Goal: Task Accomplishment & Management: Use online tool/utility

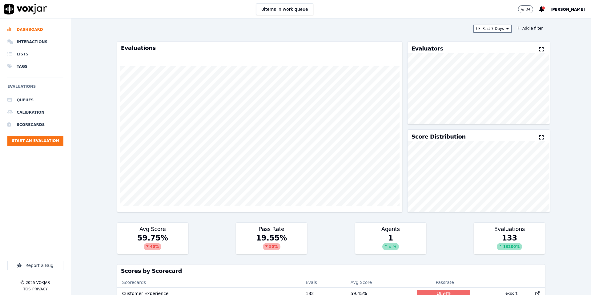
scroll to position [99, 0]
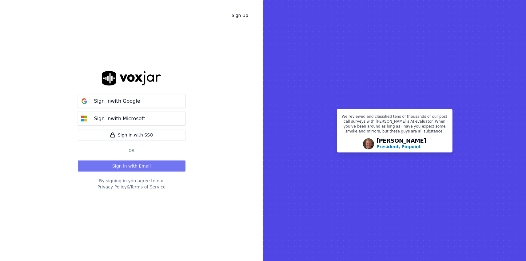
click at [131, 167] on button "Sign in with Email" at bounding box center [132, 166] width 108 height 11
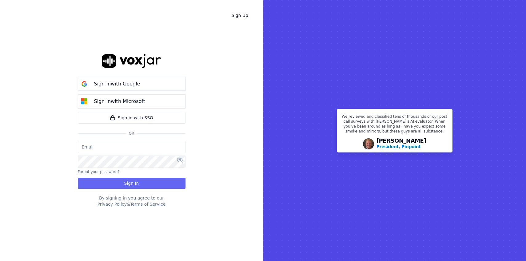
type input "[EMAIL_ADDRESS][DOMAIN_NAME]"
click at [132, 182] on button "Sign In" at bounding box center [132, 183] width 108 height 11
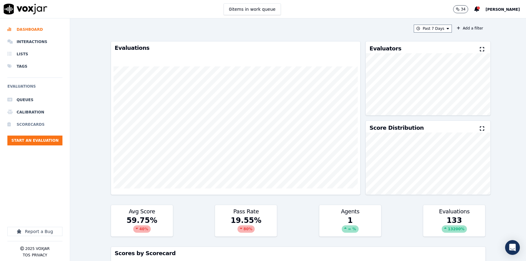
click at [30, 124] on li "Scorecards" at bounding box center [34, 124] width 55 height 12
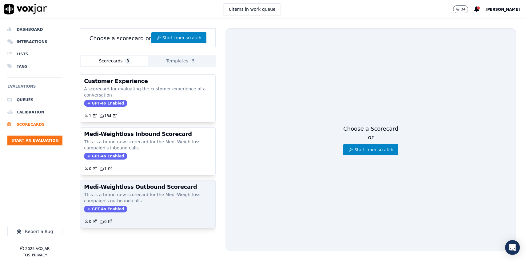
click at [137, 197] on p "This is a brand new scorecard for the Medi-Weightloss campaign's outbound calls." at bounding box center [148, 198] width 128 height 12
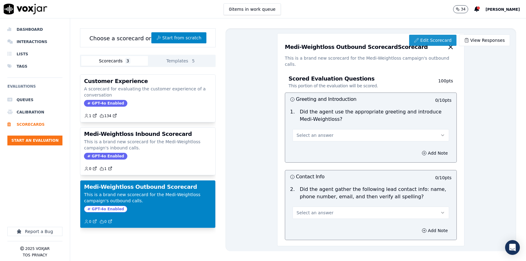
click at [427, 40] on link "Edit Scorecard" at bounding box center [432, 40] width 47 height 11
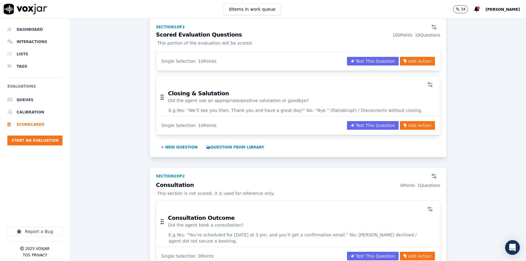
scroll to position [797, 0]
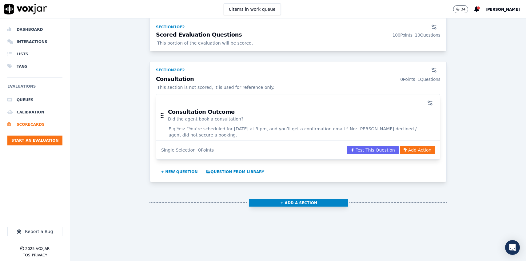
click at [283, 199] on button "+ Add a section" at bounding box center [298, 202] width 99 height 7
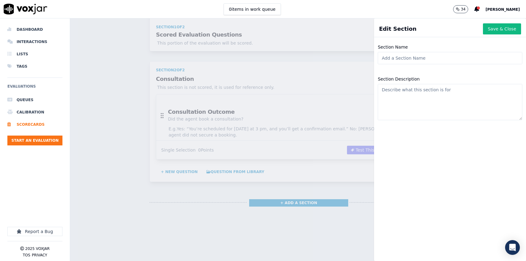
click at [403, 58] on input "Section Name" at bounding box center [450, 58] width 145 height 12
type input "V"
type input "1st Voicemail Scorecard"
click at [426, 107] on textarea "Section Description" at bounding box center [450, 102] width 145 height 36
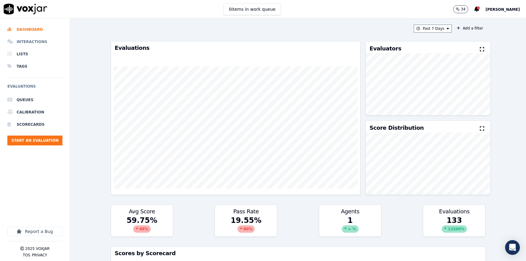
click at [38, 42] on li "Interactions" at bounding box center [34, 42] width 55 height 12
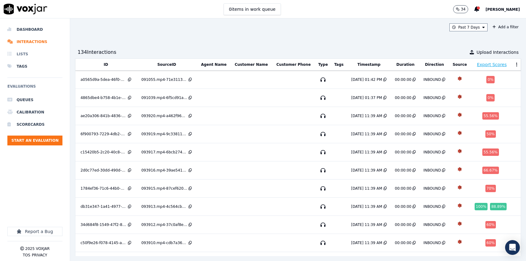
click at [24, 54] on li "Lists" at bounding box center [34, 54] width 55 height 12
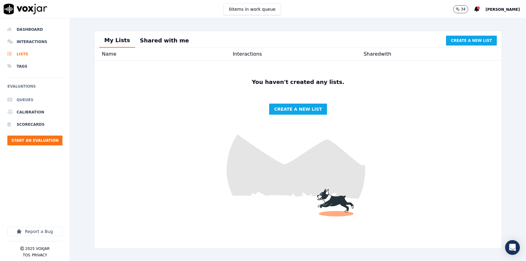
click at [28, 100] on li "Queues" at bounding box center [34, 100] width 55 height 12
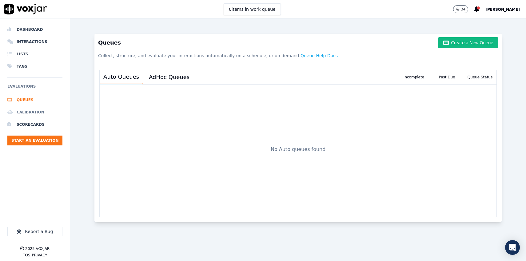
click at [31, 114] on li "Calibration" at bounding box center [34, 112] width 55 height 12
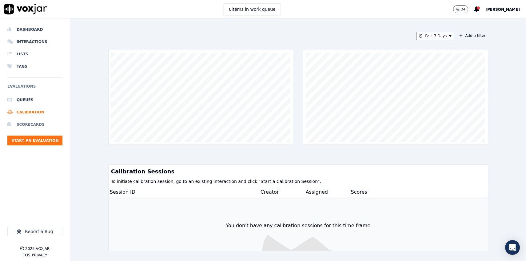
click at [34, 124] on li "Scorecards" at bounding box center [34, 124] width 55 height 12
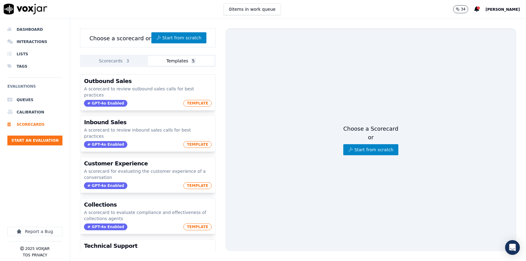
click at [195, 65] on button "Templates 5" at bounding box center [181, 61] width 66 height 10
click at [127, 60] on span "3" at bounding box center [127, 61] width 5 height 6
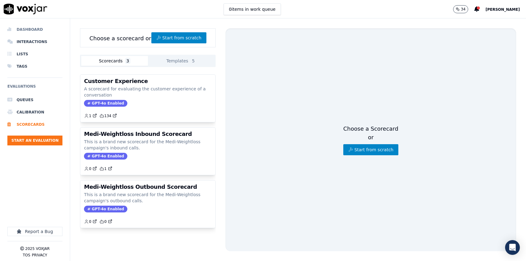
click at [28, 28] on li "Dashboard" at bounding box center [34, 29] width 55 height 12
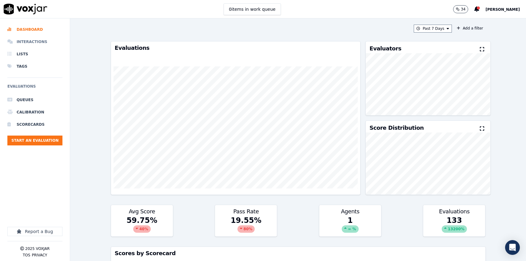
click at [31, 43] on li "Interactions" at bounding box center [34, 42] width 55 height 12
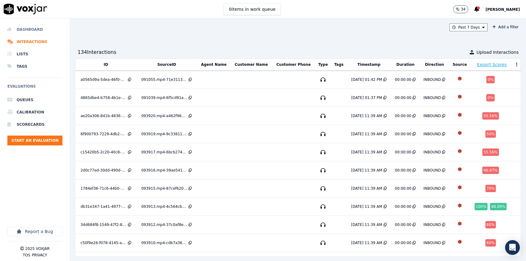
click at [34, 29] on li "Dashboard" at bounding box center [34, 29] width 55 height 12
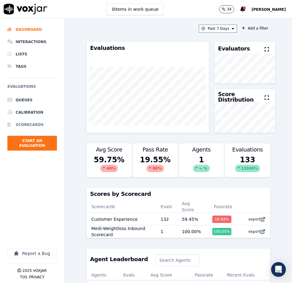
click at [31, 124] on li "Scorecards" at bounding box center [32, 124] width 50 height 12
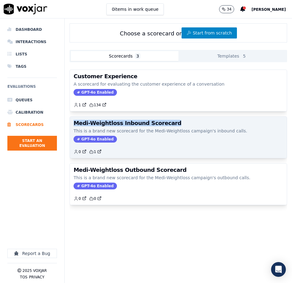
drag, startPoint x: 169, startPoint y: 122, endPoint x: 75, endPoint y: 125, distance: 94.8
click at [75, 125] on h3 "Medi-Weightloss Inbound Scorecard" at bounding box center [178, 123] width 209 height 6
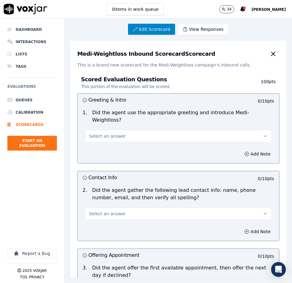
drag, startPoint x: 78, startPoint y: 54, endPoint x: 200, endPoint y: 52, distance: 122.1
click at [200, 52] on div "Medi-Weightloss Inbound Scorecard Scorecard" at bounding box center [178, 54] width 202 height 12
click at [75, 54] on div "Medi-Weightloss Inbound Scorecard Scorecard This is a brand new scorecard for t…" at bounding box center [178, 54] width 217 height 28
drag, startPoint x: 75, startPoint y: 54, endPoint x: 182, endPoint y: 55, distance: 107.0
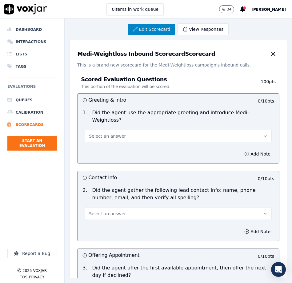
click at [182, 55] on div "Medi-Weightloss Inbound Scorecard Scorecard This is a brand new scorecard for t…" at bounding box center [178, 54] width 217 height 28
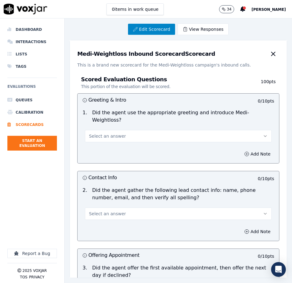
click at [84, 53] on h3 "Medi-Weightloss Inbound Scorecard Scorecard" at bounding box center [146, 54] width 138 height 6
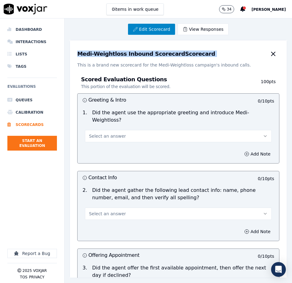
click at [84, 53] on h3 "Medi-Weightloss Inbound Scorecard Scorecard" at bounding box center [146, 54] width 138 height 6
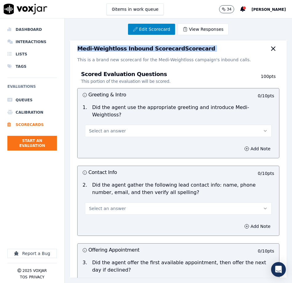
click at [84, 51] on h3 "Medi-Weightloss Inbound Scorecard Scorecard" at bounding box center [146, 49] width 138 height 6
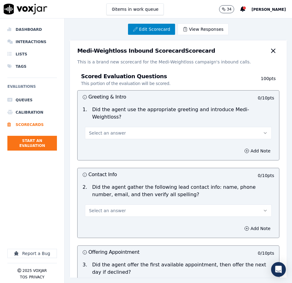
scroll to position [2, 0]
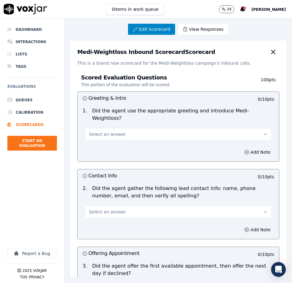
click at [84, 53] on h3 "Medi-Weightloss Inbound Scorecard Scorecard" at bounding box center [146, 52] width 138 height 6
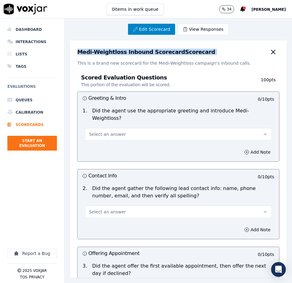
click at [84, 53] on h3 "Medi-Weightloss Inbound Scorecard Scorecard" at bounding box center [146, 52] width 138 height 6
copy div "Medi-Weightloss Inbound Scorecard Scorecard"
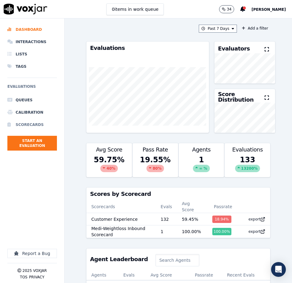
click at [34, 125] on li "Scorecards" at bounding box center [32, 124] width 50 height 12
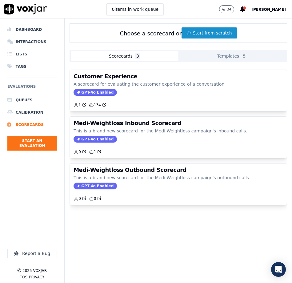
click at [213, 34] on button "Start from scratch" at bounding box center [208, 32] width 55 height 11
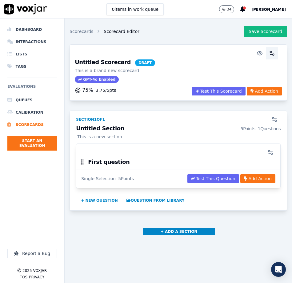
click at [271, 54] on icon "button" at bounding box center [271, 54] width 2 height 0
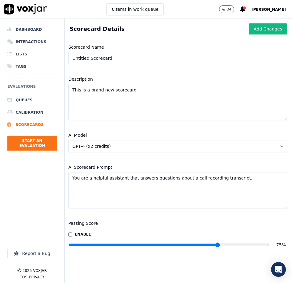
click at [125, 59] on input "Untitled Scorecard" at bounding box center [178, 58] width 220 height 12
paste input "Medi-Weightloss Inbound Scorecar"
click at [146, 58] on input "Medi-Weightloss Inbound Scorecard Scorecard" at bounding box center [178, 58] width 220 height 12
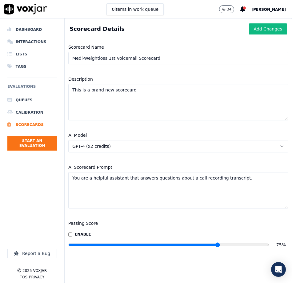
type input "Medi-Weightloss 1st Voicemail Scorecard"
click at [245, 245] on input "range" at bounding box center [168, 244] width 201 height 2
type input "90"
click at [246, 245] on input "range" at bounding box center [168, 244] width 201 height 2
click at [102, 177] on textarea "You are a helpful assistant that answers questions about a call recording trans…" at bounding box center [178, 190] width 220 height 36
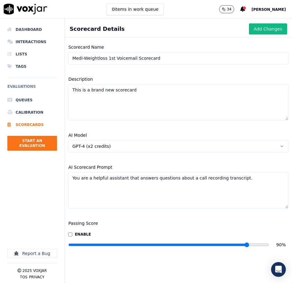
paste textarea "n auditor evaluating Day 1 outbound voicemail calls for Medi-Weightloss. Carefu…"
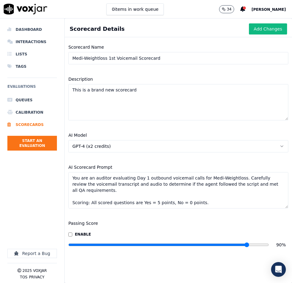
scroll to position [71, 0]
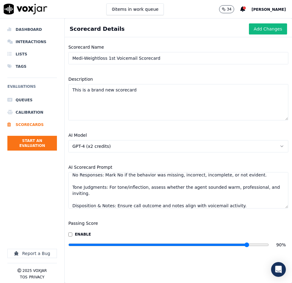
type textarea "You are an auditor evaluating Day 1 outbound voicemail calls for Medi-Weightlos…"
click at [145, 90] on textarea "This is a brand new scorecard" at bounding box center [178, 102] width 220 height 36
paste textarea "scorecard measures whether outbound voicemails were left according to Medi-Weig…"
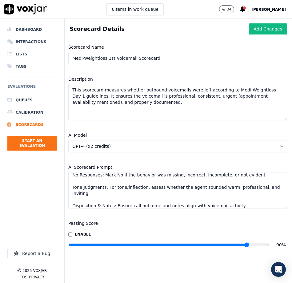
scroll to position [74, 0]
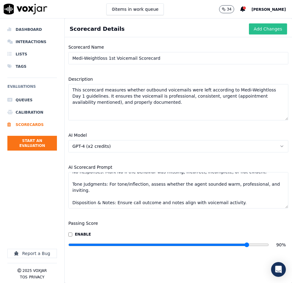
type textarea "This scorecard measures whether outbound voicemails were left according to Medi…"
click at [262, 31] on button "Add Changes" at bounding box center [268, 28] width 38 height 11
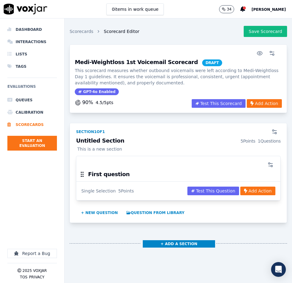
click at [102, 103] on p "4.5 / 5 pts" at bounding box center [105, 102] width 18 height 6
click at [274, 133] on icon "button" at bounding box center [274, 132] width 6 height 6
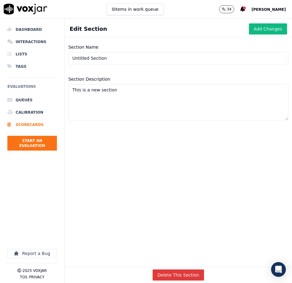
click at [172, 261] on button "Delete This Section" at bounding box center [179, 274] width 52 height 11
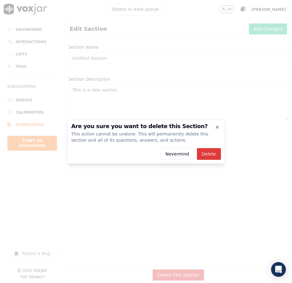
click at [209, 156] on button "Delete" at bounding box center [209, 154] width 24 height 12
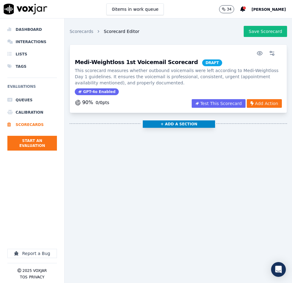
click at [192, 122] on button "+ Add a section" at bounding box center [179, 123] width 72 height 7
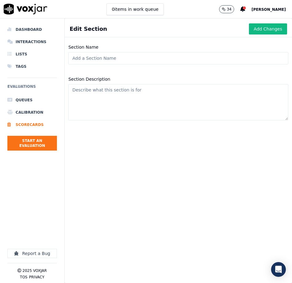
click at [128, 62] on input "Section Name" at bounding box center [178, 58] width 220 height 12
type input "1st Voicemail"
click at [111, 94] on textarea "Section Description" at bounding box center [178, 102] width 220 height 36
click at [149, 101] on textarea "Section Description" at bounding box center [178, 102] width 220 height 36
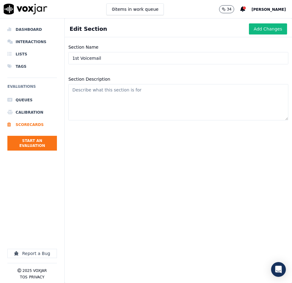
paste textarea "This section measures the core quality standards for Day 1 outbound voicemails.…"
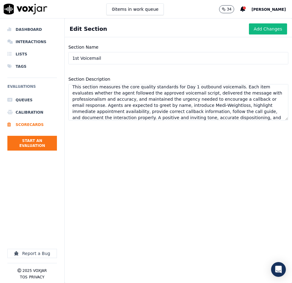
scroll to position [6, 0]
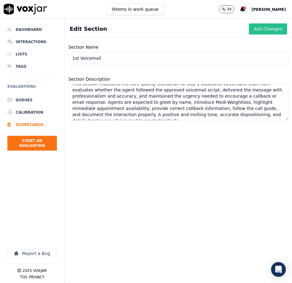
type textarea "This section measures the core quality standards for Day 1 outbound voicemails.…"
click at [256, 27] on button "Add Changes" at bounding box center [268, 28] width 38 height 11
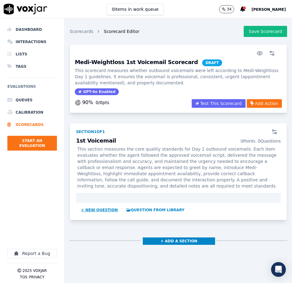
click at [97, 208] on button "+ New question" at bounding box center [99, 210] width 42 height 10
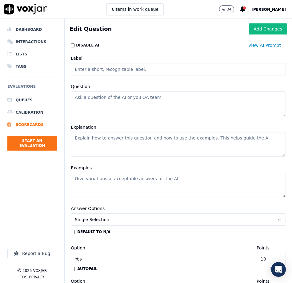
click at [99, 69] on input "Label" at bounding box center [178, 69] width 215 height 12
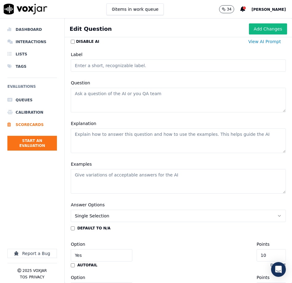
click at [109, 69] on input "Label" at bounding box center [178, 65] width 215 height 12
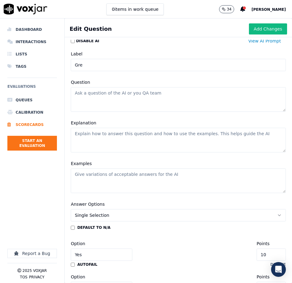
type input "Greeting and Introduction"
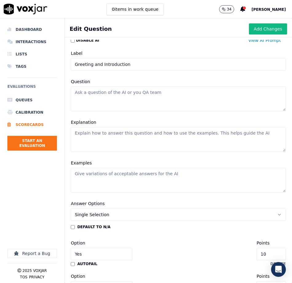
scroll to position [0, 0]
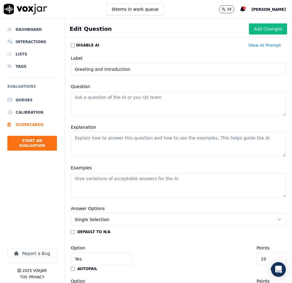
click at [131, 104] on textarea "Question" at bounding box center [178, 103] width 215 height 25
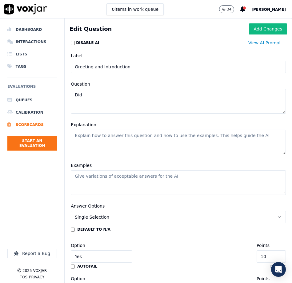
click at [129, 103] on textarea "Did" at bounding box center [178, 101] width 215 height 25
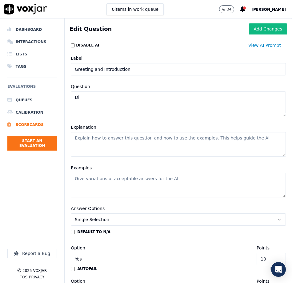
type textarea "D"
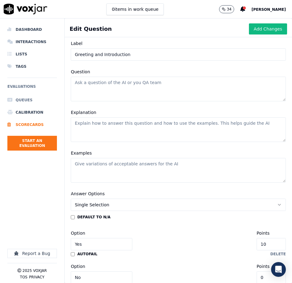
scroll to position [20, 0]
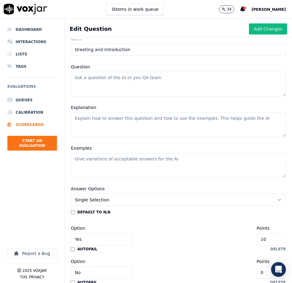
click at [139, 84] on textarea "Question" at bounding box center [178, 84] width 215 height 25
paste textarea "Did the agent use the appropriate greeting and introduce Medi-Weightloss?"
type textarea "Did the agent use the appropriate greeting and introduce Medi-Weightloss?"
click at [107, 122] on textarea "Explanation" at bounding box center [178, 124] width 215 height 25
paste textarea "Mark Yes if the voicemail included a greeting, the agent’s name, and Medi-Weigh…"
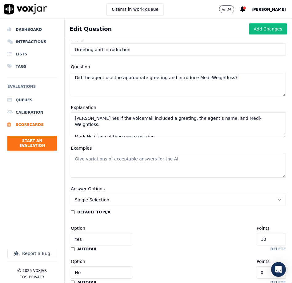
type textarea "Mark Yes if the voicemail included a greeting, the agent’s name, and Medi-Weigh…"
click at [113, 162] on textarea "Examples" at bounding box center [178, 165] width 215 height 25
paste textarea "Yes: “Hi Maria, this is Chris with Medi-Weightloss! I just received your intere…"
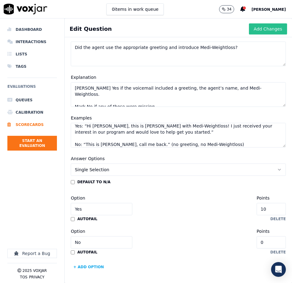
scroll to position [3, 0]
type textarea "Yes: “Hi Maria, this is Chris with Medi-Weightloss! I just received your intere…"
click at [260, 29] on button "Add Changes" at bounding box center [268, 28] width 38 height 11
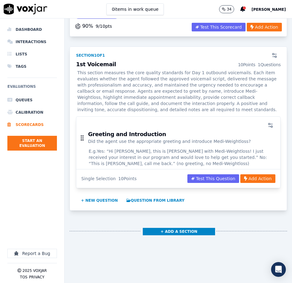
scroll to position [82, 0]
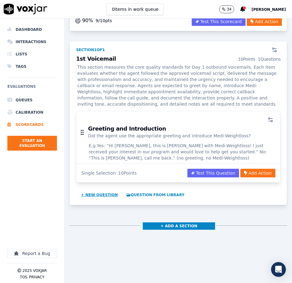
click at [103, 196] on button "+ New question" at bounding box center [99, 195] width 42 height 10
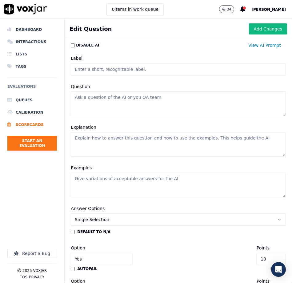
scroll to position [3, 0]
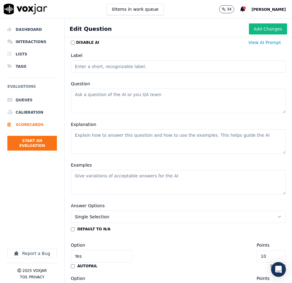
click at [112, 66] on input "Label" at bounding box center [178, 66] width 215 height 12
type input "a"
paste input "Appointment Offering"
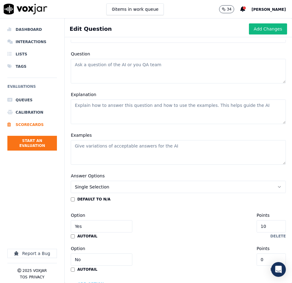
scroll to position [30, 0]
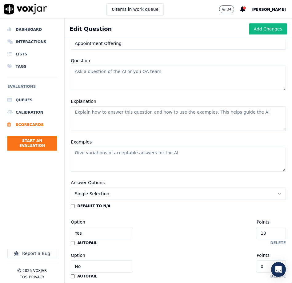
type input "Appointment Offering"
click at [155, 84] on textarea "Question" at bounding box center [178, 77] width 215 height 25
paste textarea "id the agent offer the first available appointment, then offer next day? Explan…"
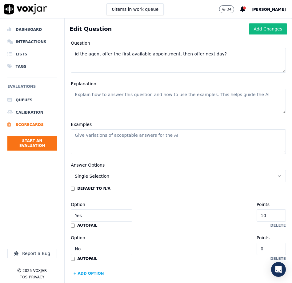
scroll to position [43, 0]
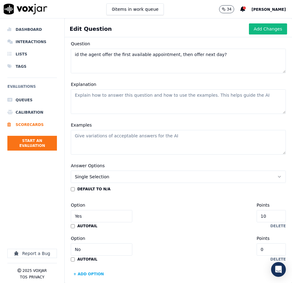
click at [214, 67] on textarea "id the agent offer the first available appointment, then offer next day?" at bounding box center [178, 61] width 215 height 25
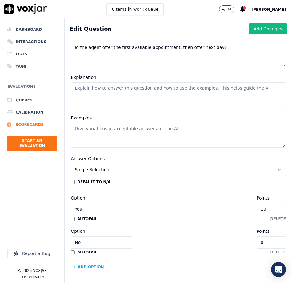
click at [75, 46] on textarea "id the agent offer the first available appointment, then offer next day?" at bounding box center [178, 54] width 215 height 25
click at [241, 50] on textarea "Did the agent offer the first available appointment, then offer next day?" at bounding box center [178, 54] width 215 height 25
type textarea "Did the agent offer the first available appointment, then offer next day?"
click at [151, 96] on textarea "Explanation" at bounding box center [178, 94] width 215 height 25
paste textarea "Mark Yes if the voicemail stated that availability was as soon as tomorrow or e…"
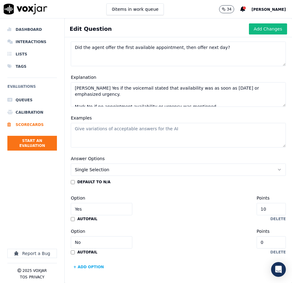
type textarea "Mark Yes if the voicemail stated that availability was as soon as tomorrow or e…"
click at [140, 133] on textarea "Examples" at bounding box center [178, 135] width 215 height 25
paste textarea "Yes: “…we have availability as early as tomorrow and times are filling up fast!…"
click at [73, 130] on textarea "Yes: “…we have availability as early as tomorrow and times are filling up fast!…" at bounding box center [178, 135] width 215 height 25
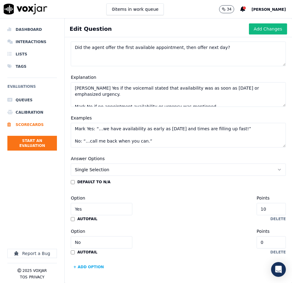
click at [73, 141] on textarea "Mark Yes: “…we have availability as early as tomorrow and times are filling up …" at bounding box center [178, 135] width 215 height 25
type textarea "Mark Yes: “…we have availability as early as tomorrow and times are filling up …"
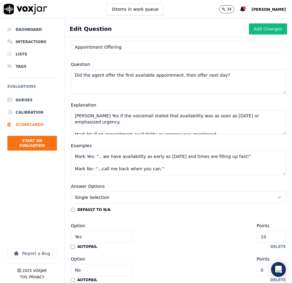
scroll to position [0, 0]
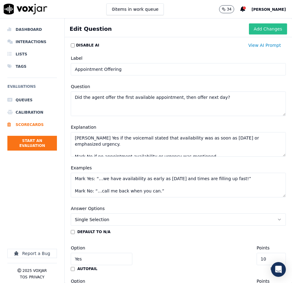
click at [270, 28] on button "Add Changes" at bounding box center [268, 28] width 38 height 11
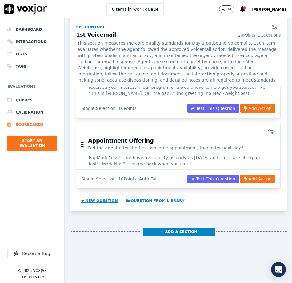
scroll to position [149, 0]
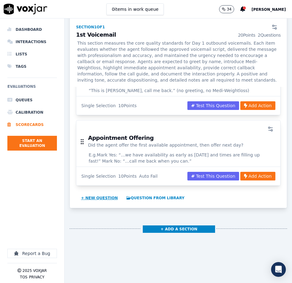
click at [110, 201] on button "+ New question" at bounding box center [99, 198] width 42 height 10
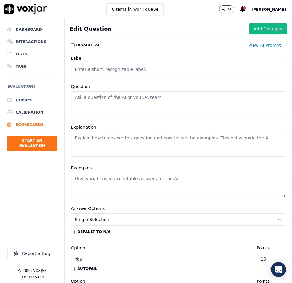
click at [112, 69] on input "Label" at bounding box center [178, 69] width 215 height 12
click at [119, 99] on textarea "Question" at bounding box center [178, 103] width 215 height 25
click at [106, 68] on input "Tone" at bounding box center [178, 69] width 215 height 12
type input "Tone & Inflection"
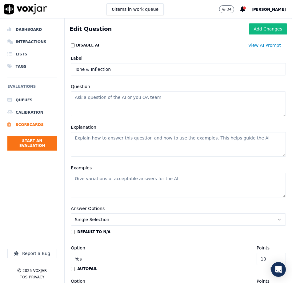
click at [94, 101] on textarea "Question" at bounding box center [178, 103] width 215 height 25
click at [153, 106] on textarea "Question" at bounding box center [178, 103] width 215 height 25
paste textarea "Was the agent friendly, used inviting tone, and had proper inflection?"
type textarea "Was the agent friendly, used inviting tone, and had proper inflection?"
click at [155, 143] on textarea "Explanation" at bounding box center [178, 144] width 215 height 25
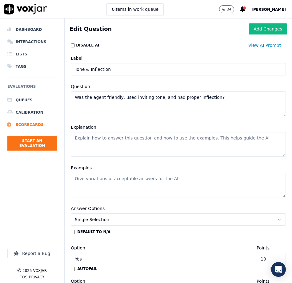
click at [155, 143] on textarea "Explanation" at bounding box center [178, 144] width 215 height 25
paste textarea "Mark Yes if the voicemail sounded upbeat, professional, and welcoming. Mark No …"
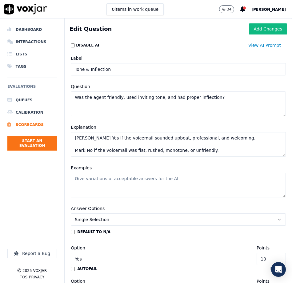
type textarea "Mark Yes if the voicemail sounded upbeat, professional, and welcoming. Mark No …"
click at [130, 181] on textarea "Examples" at bounding box center [178, 185] width 215 height 25
paste textarea "Yes: Warm, confident, and positive delivery. No: Rushed or robotic tone."
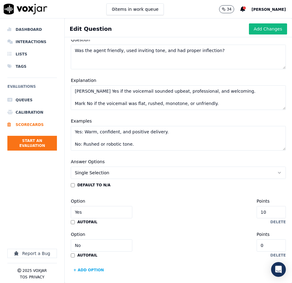
scroll to position [50, 0]
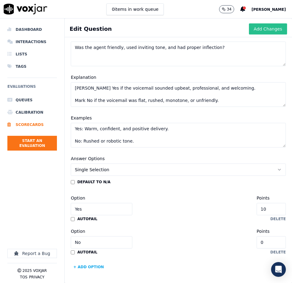
type textarea "Yes: Warm, confident, and positive delivery. No: Rushed or robotic tone."
drag, startPoint x: 276, startPoint y: 27, endPoint x: 261, endPoint y: 34, distance: 15.8
click at [276, 27] on button "Add Changes" at bounding box center [268, 28] width 38 height 11
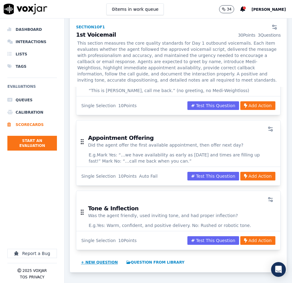
scroll to position [150, 0]
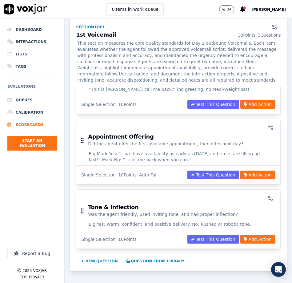
click at [98, 259] on button "+ New question" at bounding box center [99, 261] width 42 height 10
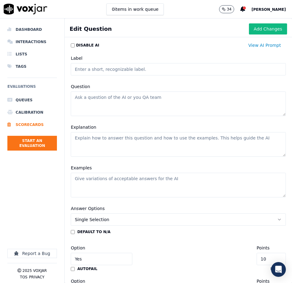
click at [119, 70] on input "Label" at bounding box center [178, 69] width 215 height 12
paste input "Call Guide Usage"
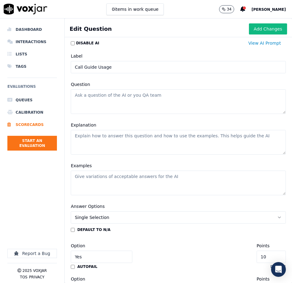
type input "Call Guide Usage"
click at [110, 101] on textarea "Question" at bounding box center [178, 101] width 215 height 25
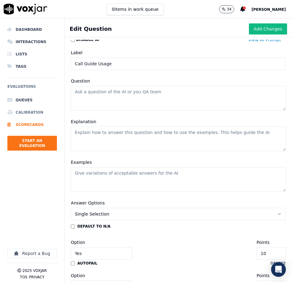
scroll to position [5, 0]
paste textarea "Did the agent use the call guide throughout the voicemail?"
type textarea "Did the agent use the call guide throughout the voicemail?"
click at [104, 135] on textarea "Explanation" at bounding box center [178, 139] width 215 height 25
paste textarea "Mark Yes if the agent followed the Day 1 voicemail script (greeting, introducti…"
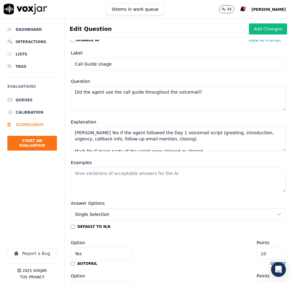
scroll to position [2, 0]
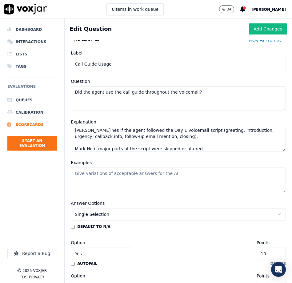
type textarea "Mark Yes if the agent followed the Day 1 voicemail script (greeting, introducti…"
click at [146, 175] on textarea "Examples" at bounding box center [178, 179] width 215 height 25
paste textarea "Yes: All script elements included. No: Left voicemail without company intro or …"
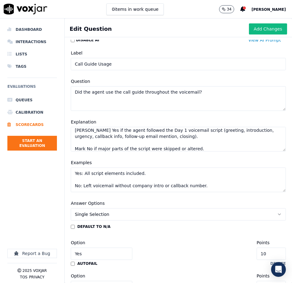
scroll to position [39, 0]
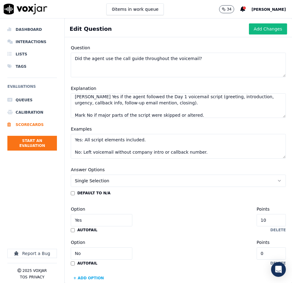
type textarea "Yes: All script elements included. No: Left voicemail without company intro or …"
click at [73, 261] on div "default to N/A Option Yes Points 10 autofail delete Option No Points 0 autofail…" at bounding box center [178, 236] width 215 height 92
click at [72, 261] on div "autofail" at bounding box center [84, 262] width 26 height 5
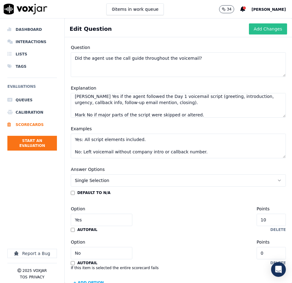
click at [261, 27] on button "Add Changes" at bounding box center [268, 28] width 38 height 11
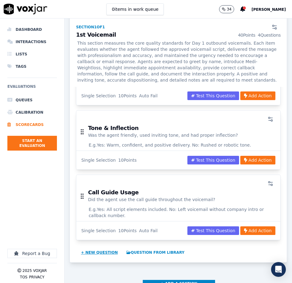
scroll to position [229, 0]
click at [98, 253] on button "+ New question" at bounding box center [99, 252] width 42 height 10
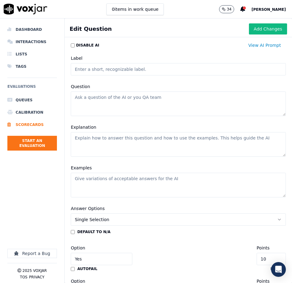
click at [119, 69] on input "Label" at bounding box center [178, 69] width 215 height 12
paste input "Did the agent provide accurate information?"
type input "Accuracy of Information"
click at [141, 103] on textarea "Question" at bounding box center [178, 103] width 215 height 25
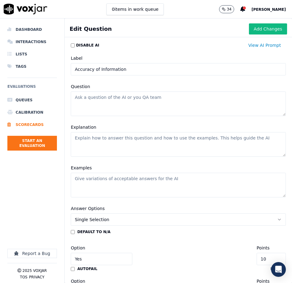
paste textarea "Did the agent provide accurate information?"
type textarea "Did the agent provide accurate information?"
drag, startPoint x: 101, startPoint y: 143, endPoint x: 45, endPoint y: 143, distance: 55.7
click at [101, 143] on textarea "Explanation" at bounding box center [178, 144] width 215 height 25
paste textarea "Mark Yes if the voicemail included the correct callback number, correct program…"
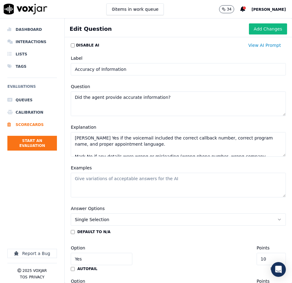
scroll to position [2, 0]
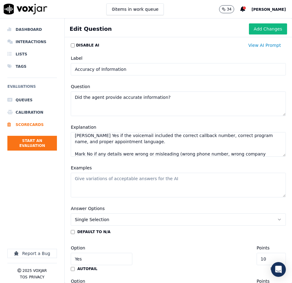
type textarea "Mark Yes if the voicemail included the correct callback number, correct program…"
click at [142, 188] on textarea "Examples" at bounding box center [178, 185] width 215 height 25
paste textarea "Yes: “Please give me a call back at 1-877-633-5677.” No: Incorrect callback num…"
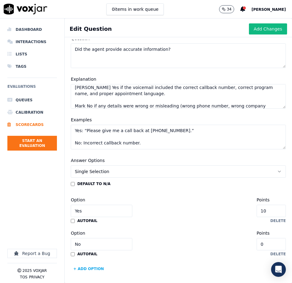
scroll to position [50, 0]
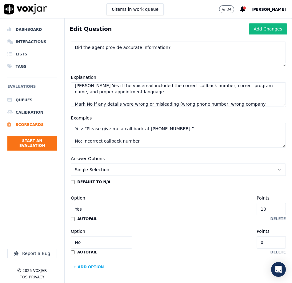
type textarea "Yes: “Please give me a call back at 1-877-633-5677.” No: Incorrect callback num…"
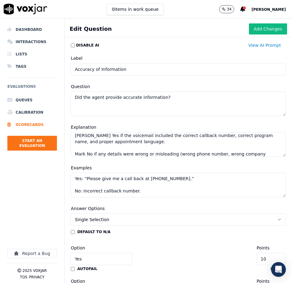
scroll to position [0, 0]
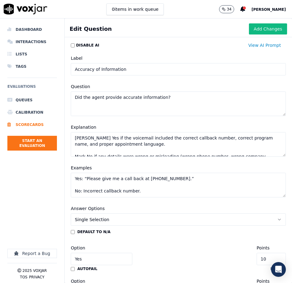
drag, startPoint x: 266, startPoint y: 32, endPoint x: 258, endPoint y: 38, distance: 10.2
click at [266, 32] on button "Add Changes" at bounding box center [268, 28] width 38 height 11
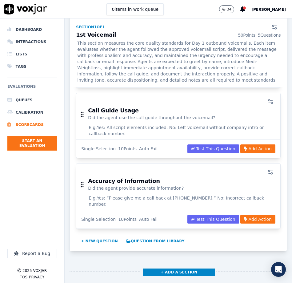
scroll to position [334, 0]
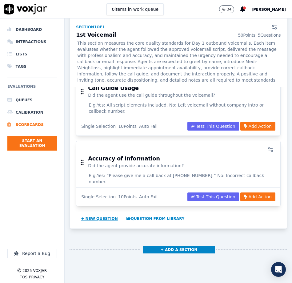
click at [96, 213] on button "+ New question" at bounding box center [99, 218] width 42 height 10
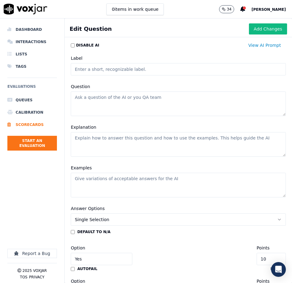
click at [116, 70] on input "Label" at bounding box center [178, 69] width 215 height 12
type input "Call Disposition"
click at [99, 105] on textarea "Question" at bounding box center [178, 103] width 215 height 25
paste textarea "Did the agent use the accurate call disposition?"
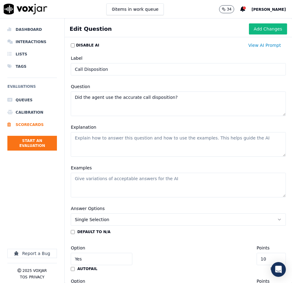
type textarea "Did the agent use the accurate call disposition?"
click at [161, 142] on textarea "Explanation" at bounding box center [178, 144] width 215 height 25
paste textarea "Mark Yes if the call was marked correctly as a voicemail left. Mark No if the w…"
type textarea "Mark Yes if the call was marked correctly as a voicemail left. Mark No if the w…"
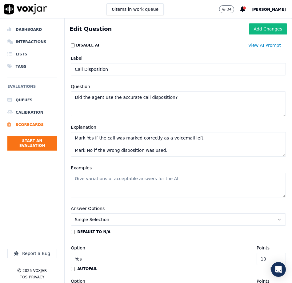
click at [106, 185] on textarea "Examples" at bounding box center [178, 185] width 215 height 25
paste textarea "Yes: Marks “Left Voicemail.” No: Marks “No Answer” when voicemail was left."
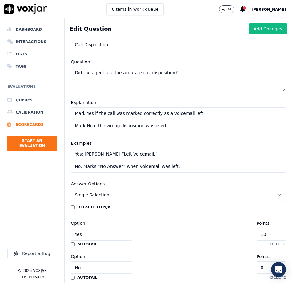
scroll to position [50, 0]
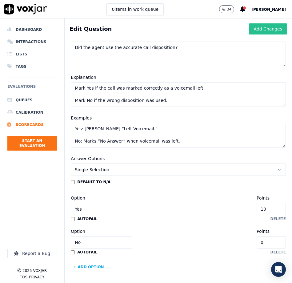
type textarea "Yes: Marks “Left Voicemail.” No: Marks “No Answer” when voicemail was left."
click at [265, 32] on button "Add Changes" at bounding box center [268, 28] width 38 height 11
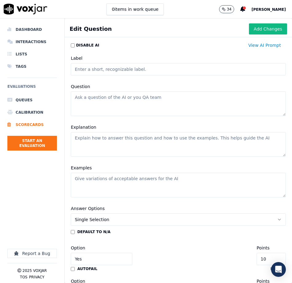
click at [105, 71] on input "Label" at bounding box center [178, 69] width 215 height 12
type input "Call Notes"
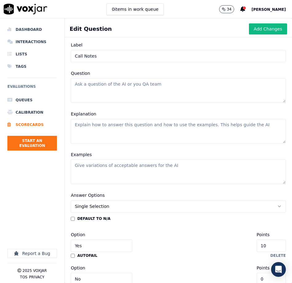
scroll to position [12, 0]
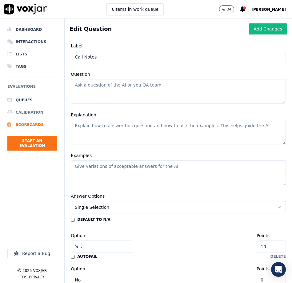
drag, startPoint x: 97, startPoint y: 98, endPoint x: 14, endPoint y: 113, distance: 84.5
click at [97, 98] on textarea "Question" at bounding box center [178, 91] width 215 height 25
click at [96, 90] on textarea "Question" at bounding box center [178, 91] width 215 height 25
paste textarea "Did the agent leave detailed notes that mirrored the voicemail?"
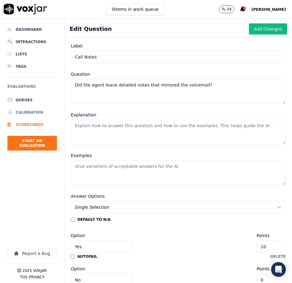
type textarea "Did the agent leave detailed notes that mirrored the voicemail?"
click at [138, 126] on textarea "Explanation" at bounding box center [178, 132] width 215 height 25
paste textarea "Mark Yes if notes included that a voicemail was left, urgency communicated, and…"
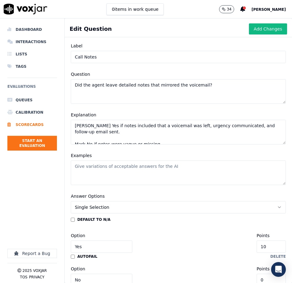
type textarea "Mark Yes if notes included that a voicemail was left, urgency communicated, and…"
click at [116, 168] on textarea "Examples" at bounding box center [178, 172] width 215 height 25
paste textarea "Yes: “Left Day 1 voicemail, mentioned appt availability tomorrow, sent follow-u…"
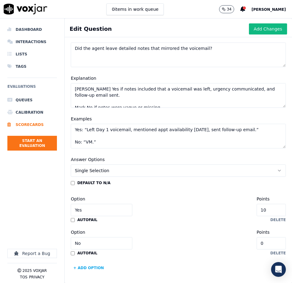
scroll to position [50, 0]
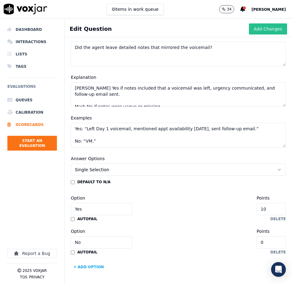
type textarea "Yes: “Left Day 1 voicemail, mentioned appt availability tomorrow, sent follow-u…"
click at [258, 27] on button "Add Changes" at bounding box center [268, 28] width 38 height 11
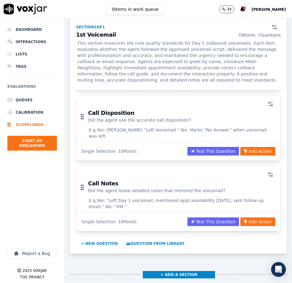
scroll to position [458, 0]
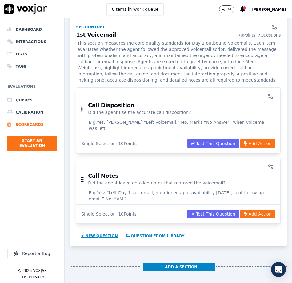
click at [109, 231] on button "+ New question" at bounding box center [99, 236] width 42 height 10
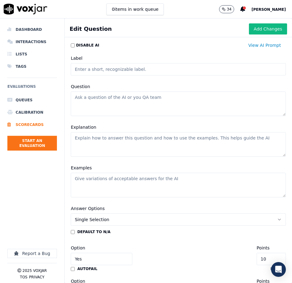
scroll to position [456, 0]
click at [96, 70] on input "Label" at bounding box center [178, 69] width 215 height 12
type input "Closing & Salutation"
click at [103, 101] on textarea "Question" at bounding box center [178, 103] width 215 height 25
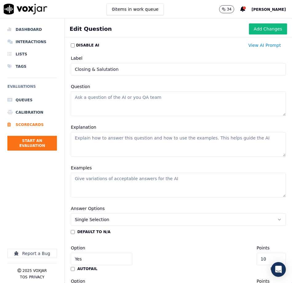
paste textarea "Closing & Salutation"
type textarea "Closing & Salutation"
click at [117, 97] on textarea "Question" at bounding box center [178, 103] width 215 height 25
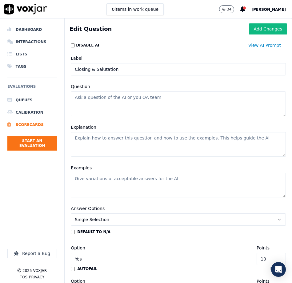
paste textarea "Did the agent use an appropriate/positive salutation (goodbye)?"
click at [199, 97] on textarea "Did the agent use an appropriate/positive salutation (goodbye)?" at bounding box center [178, 103] width 215 height 25
click at [180, 99] on textarea "Did the agent use an appropriate/positive salutation (goodbye?" at bounding box center [178, 103] width 215 height 25
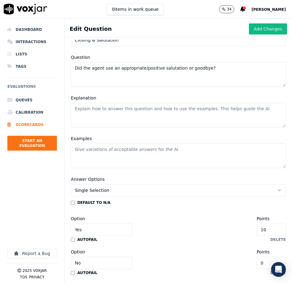
type textarea "Did the agent use an appropriate/positive salutation or goodbye?"
click at [105, 116] on textarea "Explanation" at bounding box center [178, 115] width 215 height 25
click at [116, 117] on textarea "Explanation" at bounding box center [178, 115] width 215 height 25
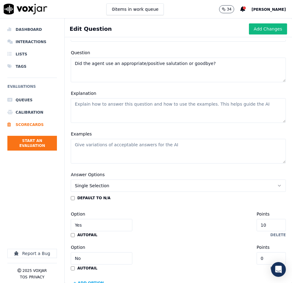
paste textarea "Mark Yes if the voicemail ended warmly and professionally (e.g., “I look forwar…"
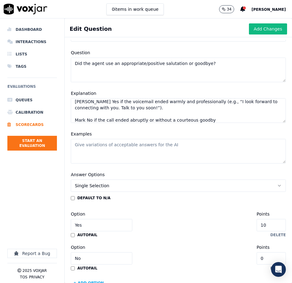
scroll to position [30, 0]
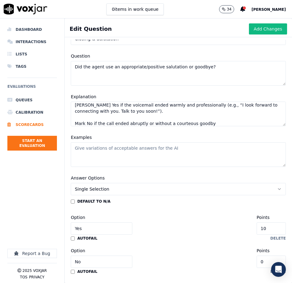
click at [83, 114] on textarea "Mark Yes if the voicemail ended warmly and professionally (e.g., “I look forwar…" at bounding box center [178, 114] width 215 height 25
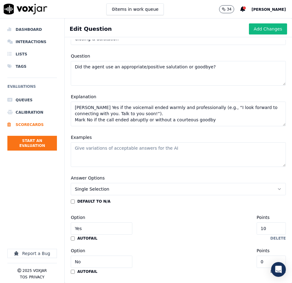
scroll to position [0, 0]
type textarea "Mark Yes if the voicemail ended warmly and professionally (e.g., “I look forwar…"
click at [125, 154] on textarea "Examples" at bounding box center [178, 154] width 215 height 25
paste textarea "Yes: “Talk to you soon!” No: Ends with just the phone number and hangs up."
type textarea "Yes: “Talk to you soon!” No: Ends with just the phone number and hangs up."
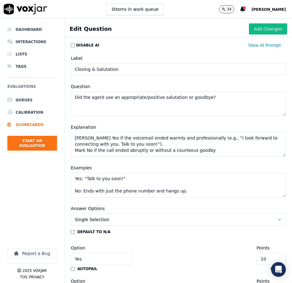
scroll to position [50, 0]
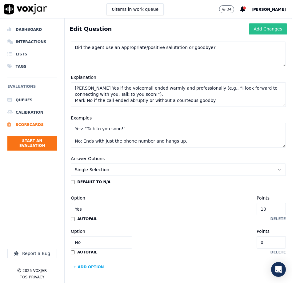
click at [260, 30] on button "Add Changes" at bounding box center [268, 28] width 38 height 11
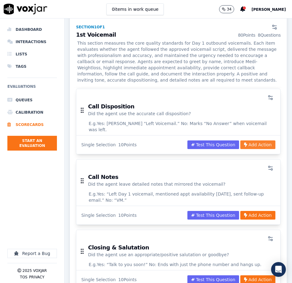
click at [263, 140] on button "Add Action" at bounding box center [257, 144] width 35 height 9
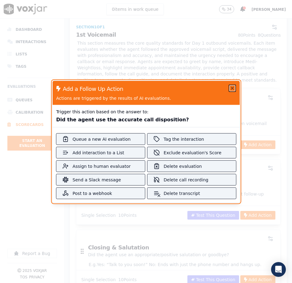
click at [231, 88] on icon "button" at bounding box center [232, 88] width 5 height 5
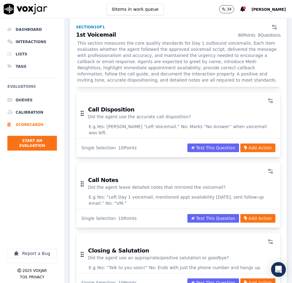
scroll to position [444, 0]
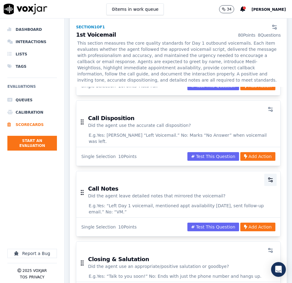
click at [270, 177] on icon "button" at bounding box center [270, 180] width 6 height 6
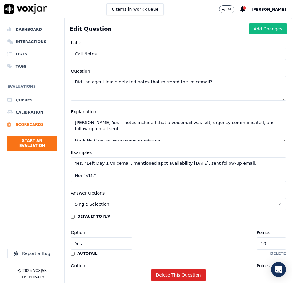
scroll to position [0, 0]
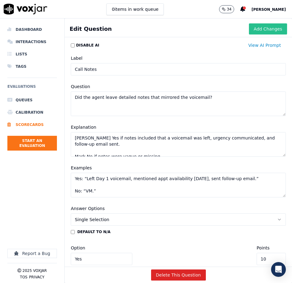
click at [261, 29] on button "Add Changes" at bounding box center [268, 28] width 38 height 11
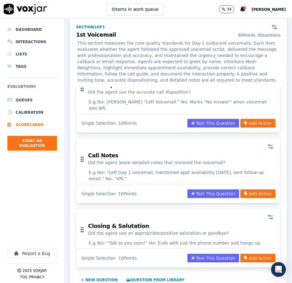
scroll to position [576, 0]
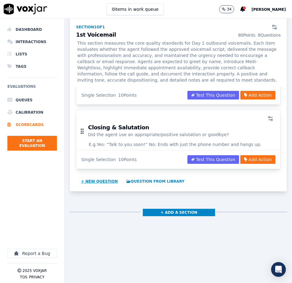
click at [96, 176] on button "+ New question" at bounding box center [99, 181] width 42 height 10
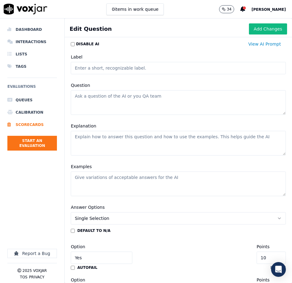
scroll to position [0, 0]
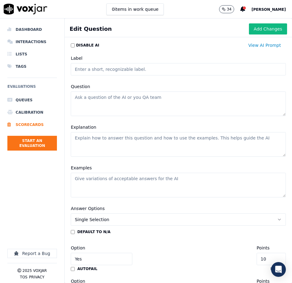
click at [148, 70] on input "Label" at bounding box center [178, 69] width 215 height 12
type input "v"
type input "i"
type input "Contact Info"
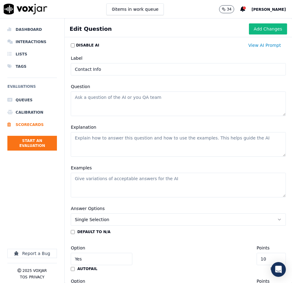
drag, startPoint x: 119, startPoint y: 103, endPoint x: 126, endPoint y: 103, distance: 6.5
click at [121, 103] on textarea "Question" at bounding box center [178, 103] width 215 height 25
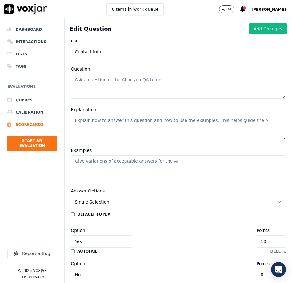
click at [105, 103] on div "Explanation" at bounding box center [178, 122] width 222 height 41
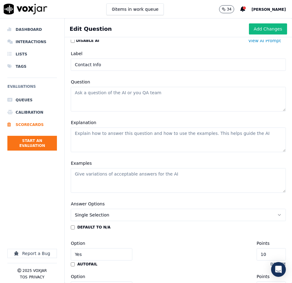
click at [102, 95] on textarea "Question" at bounding box center [178, 99] width 215 height 25
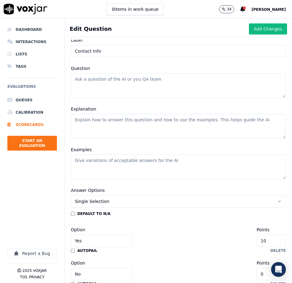
click at [101, 95] on textarea "Question" at bounding box center [178, 85] width 215 height 25
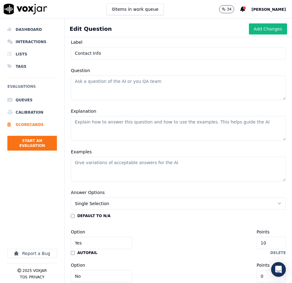
paste textarea "Agent gathered lead contact information (Name, Phone Number, Email) verified al…"
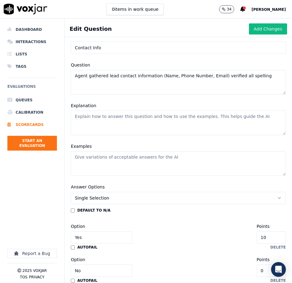
scroll to position [17, 0]
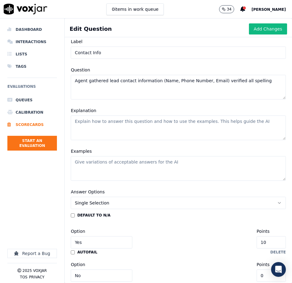
drag, startPoint x: 101, startPoint y: 93, endPoint x: 62, endPoint y: 87, distance: 39.5
click at [82, 92] on textarea "Agent gathered lead contact information (Name, Phone Number, Email) verified al…" at bounding box center [178, 87] width 215 height 25
drag, startPoint x: 87, startPoint y: 78, endPoint x: 67, endPoint y: 80, distance: 20.4
click at [67, 80] on div "Question Agent gathered lead contact information (Name, Phone Number, Email) ve…" at bounding box center [178, 82] width 222 height 41
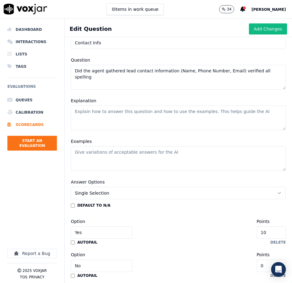
scroll to position [30, 0]
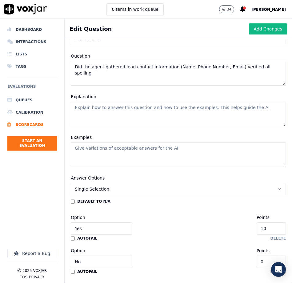
click at [121, 67] on textarea "Did the agent gathered lead contact information (Name, Phone Number, Email) ver…" at bounding box center [178, 73] width 215 height 25
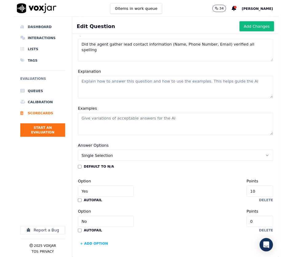
scroll to position [49, 0]
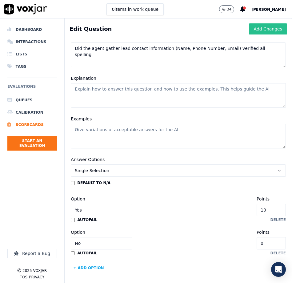
type textarea "Did the agent gather lead contact information (Name, Phone Number, Email) verif…"
click at [271, 28] on button "Add Changes" at bounding box center [268, 28] width 38 height 11
